Goal: Task Accomplishment & Management: Manage account settings

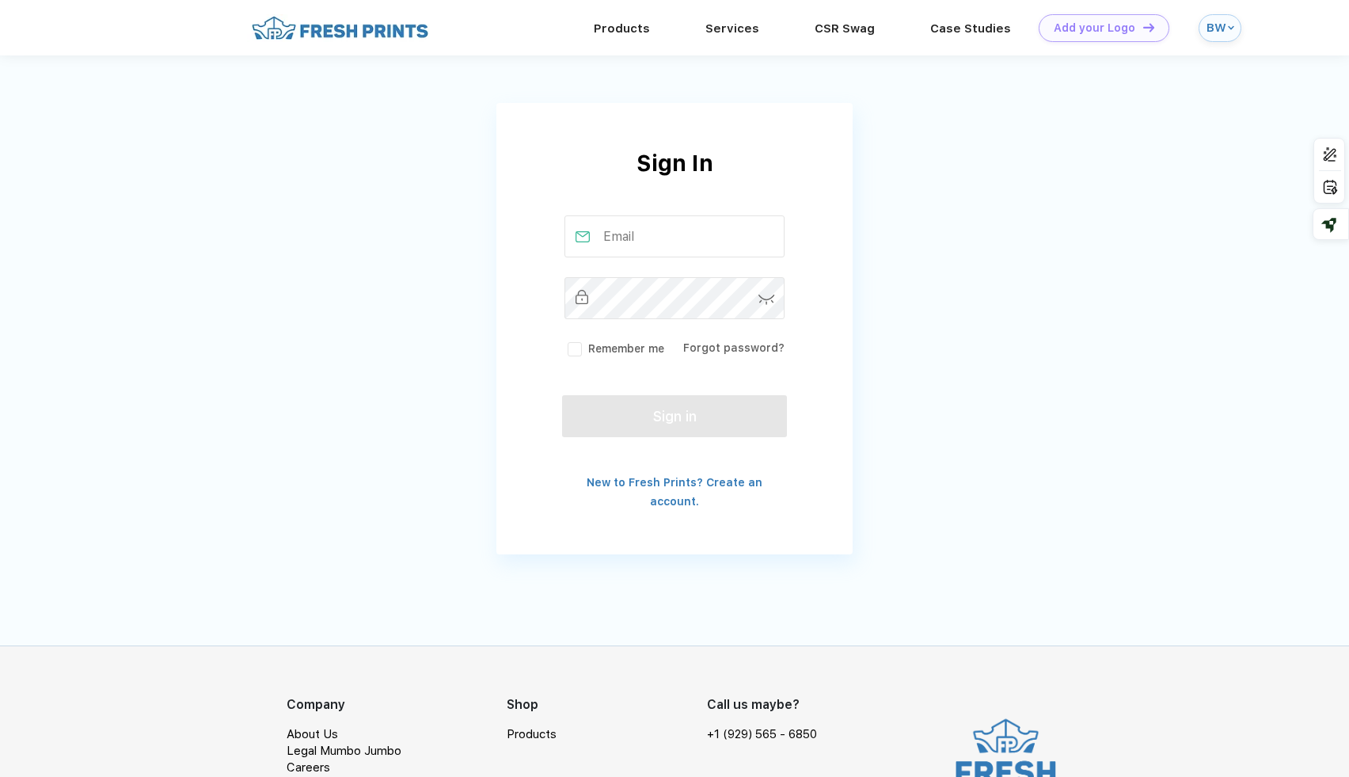
click at [618, 254] on input "text" at bounding box center [675, 236] width 221 height 42
type input "[EMAIL_ADDRESS][DOMAIN_NAME]"
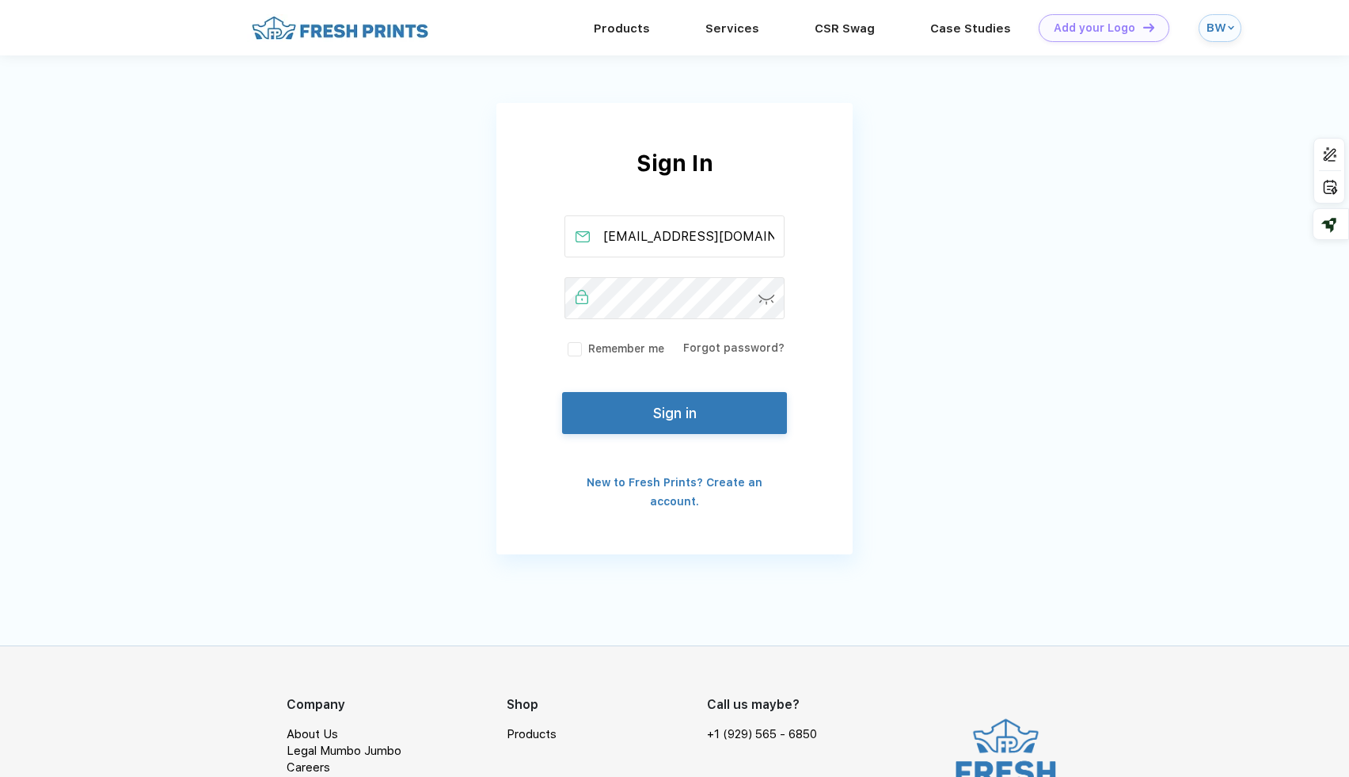
click at [637, 421] on button "Sign in" at bounding box center [674, 413] width 225 height 42
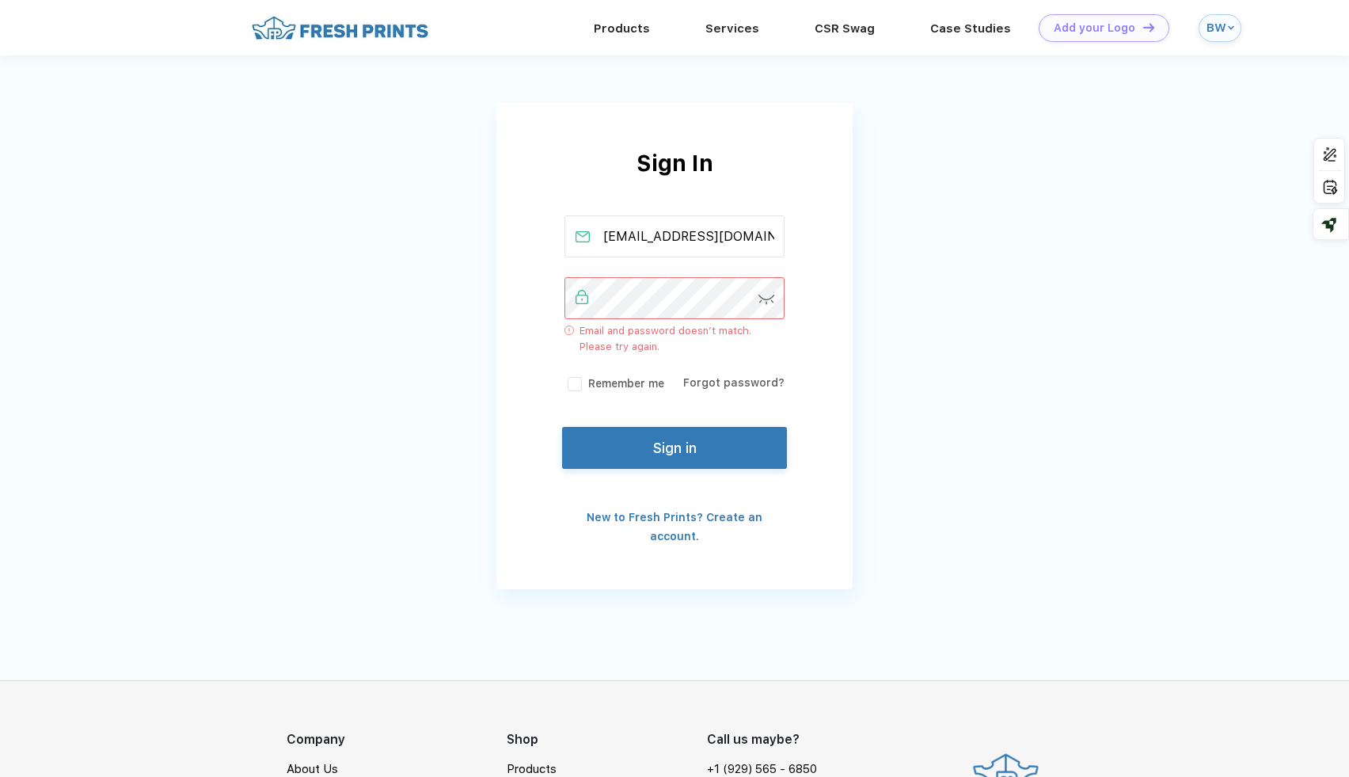
click at [668, 457] on button "Sign in" at bounding box center [674, 448] width 225 height 42
click at [567, 382] on label "Remember me" at bounding box center [615, 383] width 100 height 17
click at [0, 0] on input "Remember me" at bounding box center [0, 0] width 0 height 0
click at [596, 483] on div "Sign In [EMAIL_ADDRESS][DOMAIN_NAME] Email and password doesn’t match. Please t…" at bounding box center [674, 345] width 356 height 399
click at [601, 458] on button "Sign in" at bounding box center [674, 448] width 225 height 42
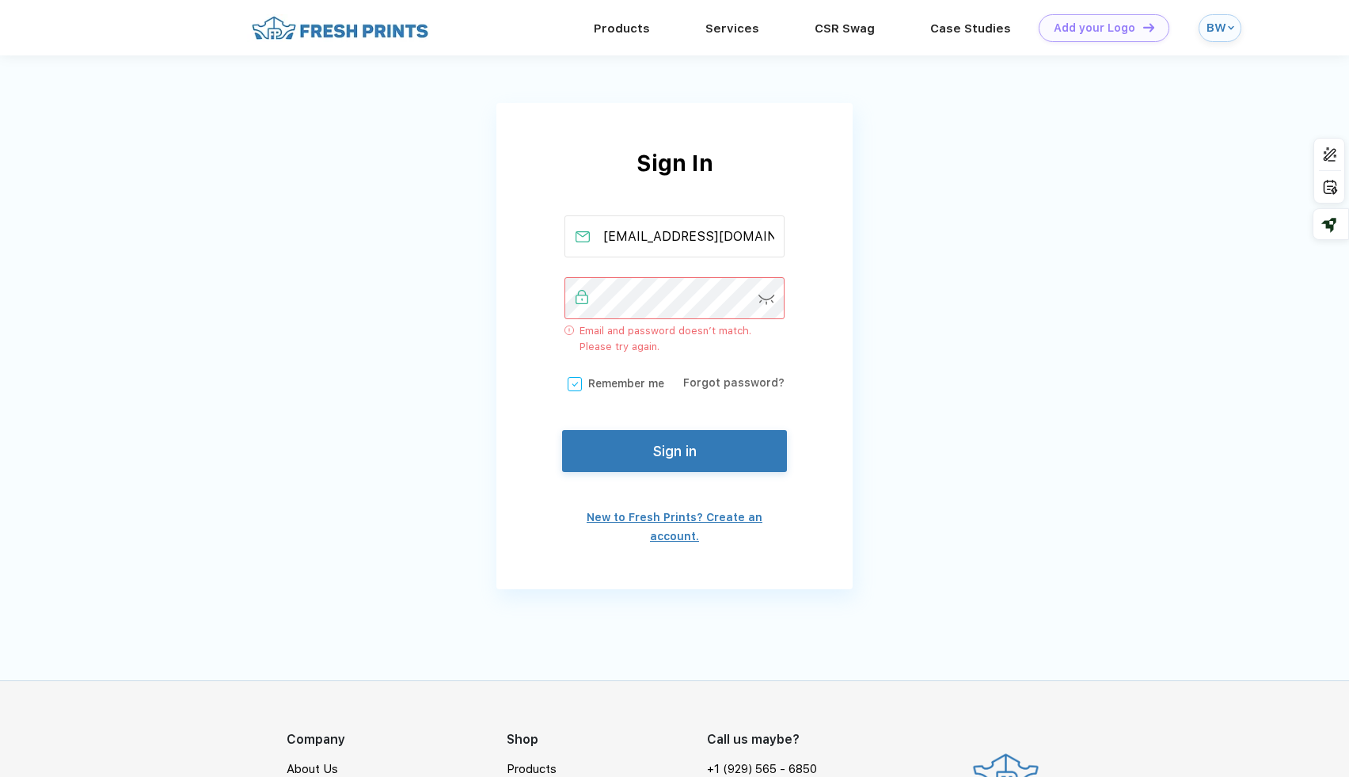
click at [648, 511] on link "New to Fresh Prints? Create an account." at bounding box center [675, 527] width 176 height 32
